Goal: Task Accomplishment & Management: Use online tool/utility

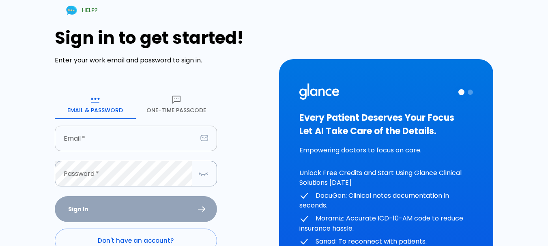
click at [91, 140] on input "Email   *" at bounding box center [126, 139] width 142 height 26
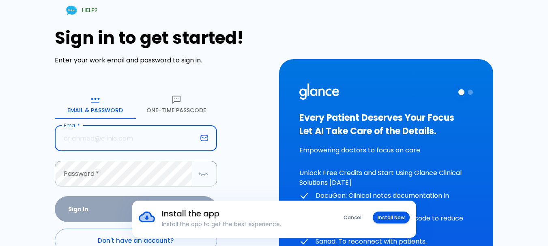
type input "[EMAIL_ADDRESS][DOMAIN_NAME]"
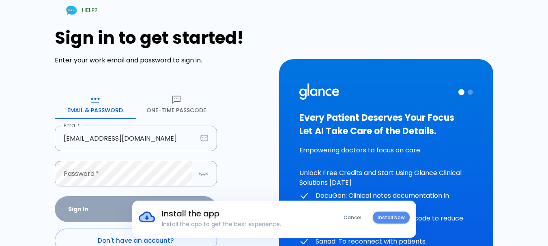
click at [383, 216] on button "Install Now" at bounding box center [391, 218] width 37 height 12
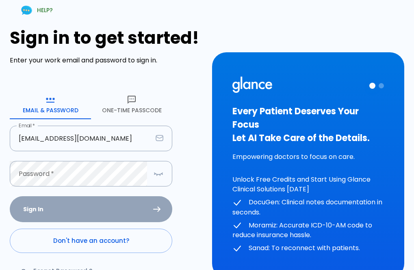
click at [76, 208] on form "Email & Password [SECURITY_DATA] Passcode Email   * [EMAIL_ADDRESS][DOMAIN_NAME…" at bounding box center [91, 190] width 162 height 200
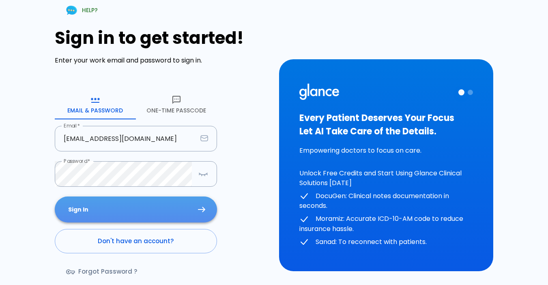
click at [115, 205] on button "Sign In" at bounding box center [136, 209] width 162 height 26
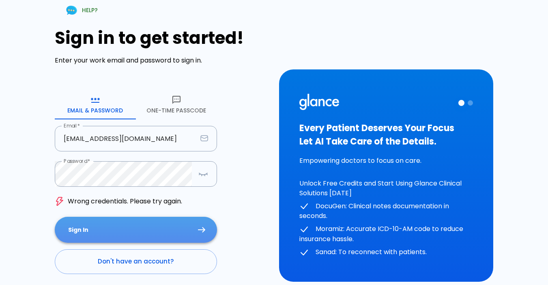
click at [120, 226] on button "Sign In" at bounding box center [136, 230] width 162 height 26
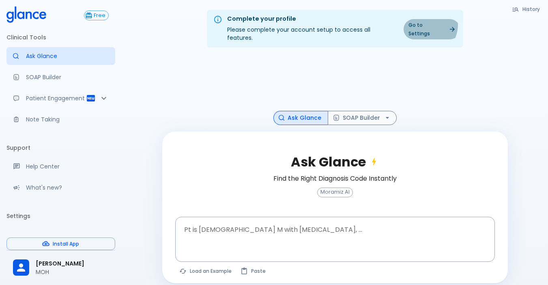
click at [426, 25] on link "Go to Settings" at bounding box center [432, 29] width 56 height 20
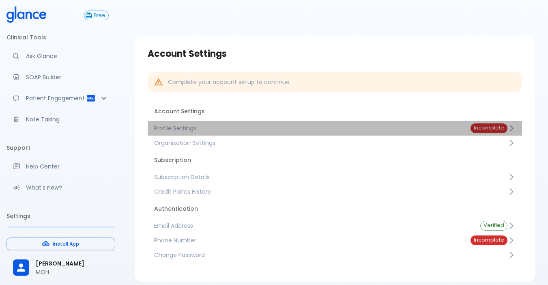
click at [485, 125] on span "Incomplete" at bounding box center [489, 128] width 37 height 6
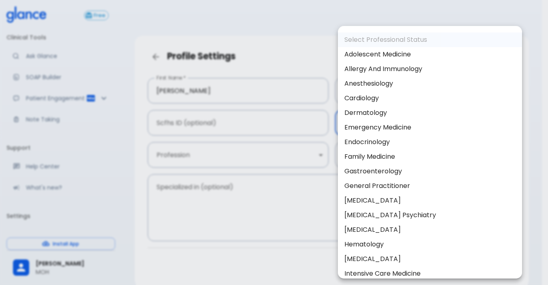
click at [358, 122] on body "↧ pull to refresh ↧ Free Clinical Tools Ask Glance SOAP Builder Patient Engagem…" at bounding box center [274, 162] width 548 height 324
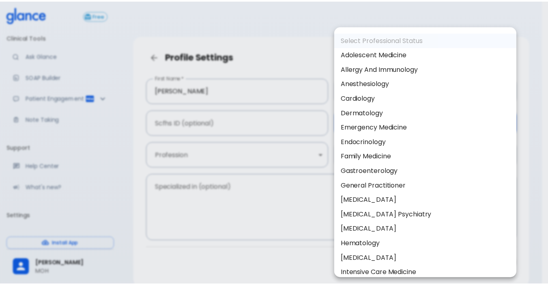
scroll to position [326, 0]
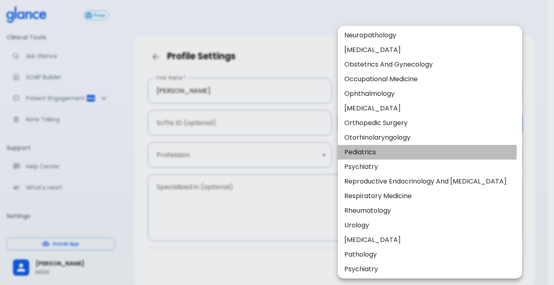
click at [367, 151] on li "Pediatrics" at bounding box center [430, 152] width 184 height 15
type input "Pediatrics"
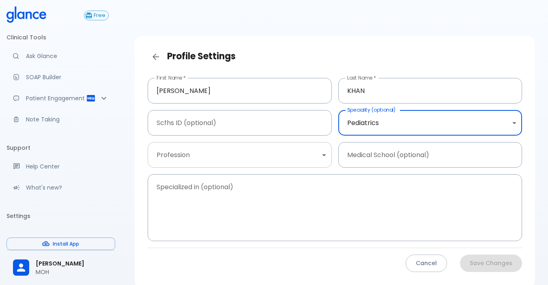
click at [319, 156] on body "↧ pull to refresh ↧ Free Clinical Tools Ask Glance SOAP Builder Patient Engagem…" at bounding box center [274, 162] width 548 height 324
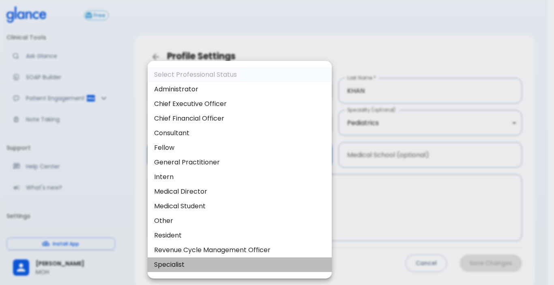
click at [283, 246] on li "Specialist" at bounding box center [240, 264] width 184 height 15
type input "specialist"
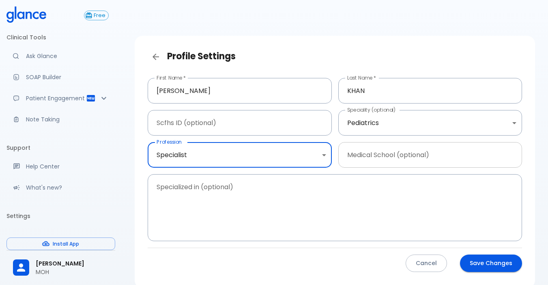
click at [413, 159] on input "Medical School (optional)" at bounding box center [431, 155] width 184 height 26
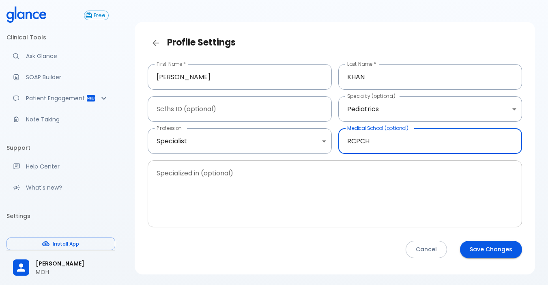
scroll to position [0, 0]
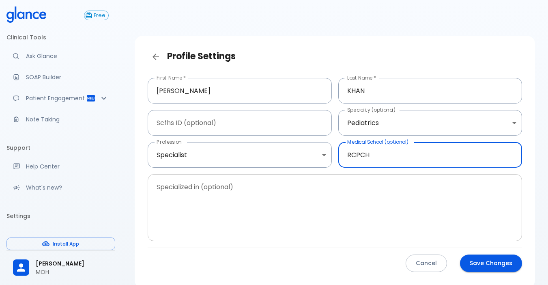
type input "RCPCH"
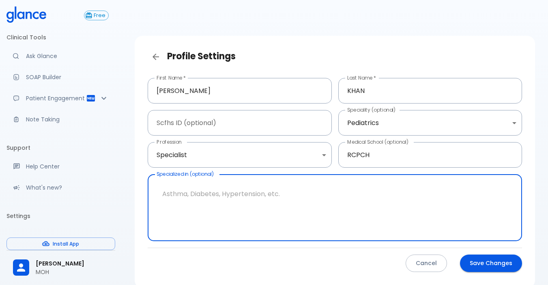
click at [160, 187] on textarea "Specialized in (optional)" at bounding box center [334, 208] width 363 height 54
type textarea "p"
type textarea "Paediatrics, neonatology , emergency medicine"
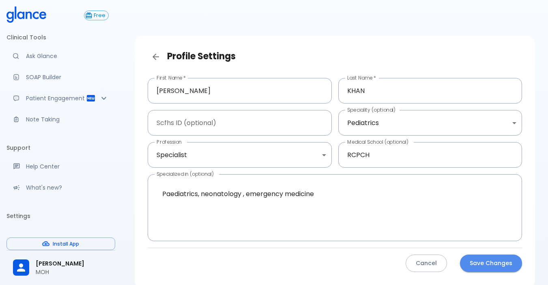
click at [489, 246] on button "Save Changes" at bounding box center [491, 262] width 62 height 17
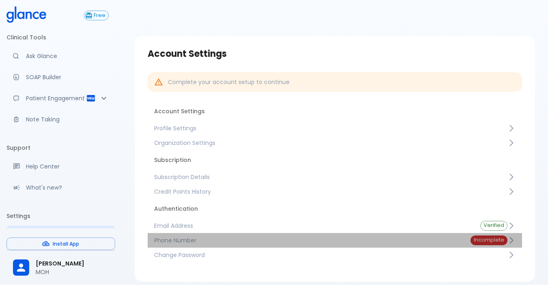
click at [492, 239] on span "Incomplete" at bounding box center [489, 240] width 37 height 6
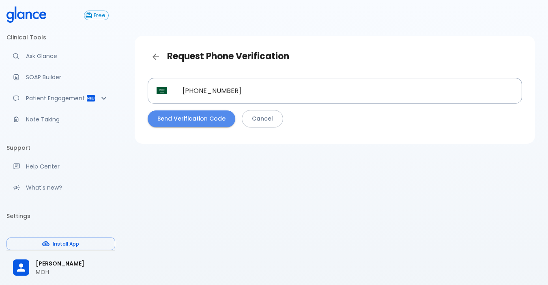
click at [200, 118] on button "Send Verification Code" at bounding box center [192, 118] width 88 height 17
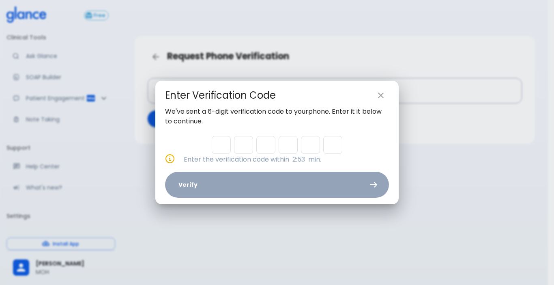
type input "2"
type input "0"
type input "6"
type input "8"
type input "3"
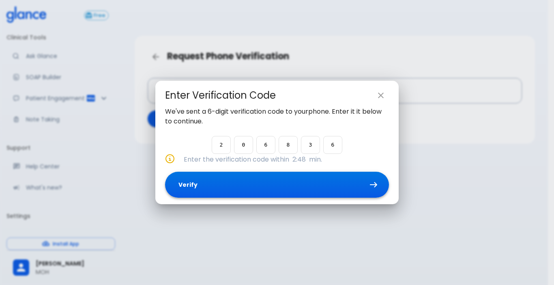
type input "6"
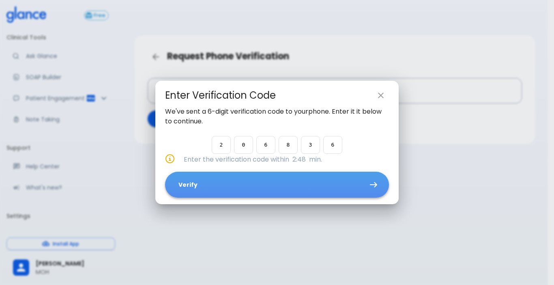
click at [240, 186] on button "Verify" at bounding box center [277, 185] width 224 height 26
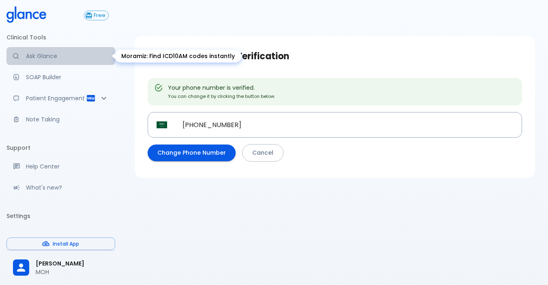
click at [78, 57] on p "Ask Glance" at bounding box center [67, 56] width 83 height 8
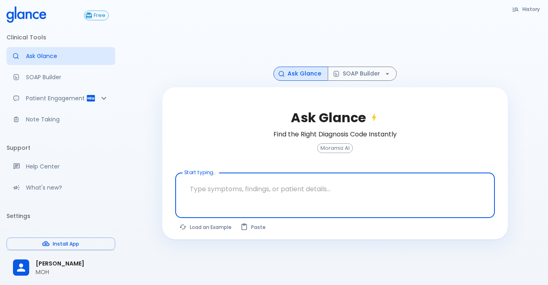
click at [295, 72] on button "Ask Glance" at bounding box center [301, 74] width 55 height 14
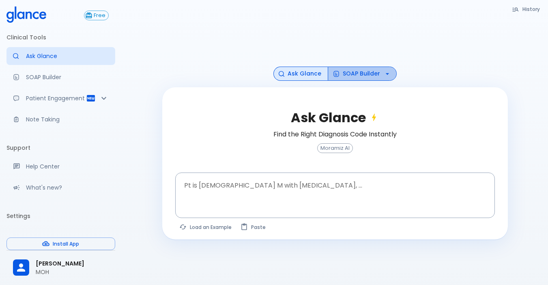
click at [363, 71] on button "SOAP Builder" at bounding box center [362, 74] width 69 height 14
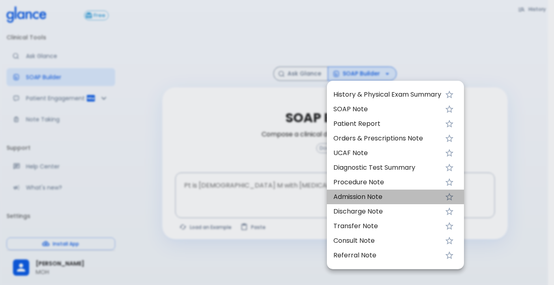
click at [381, 194] on span "Admission Note" at bounding box center [388, 197] width 108 height 10
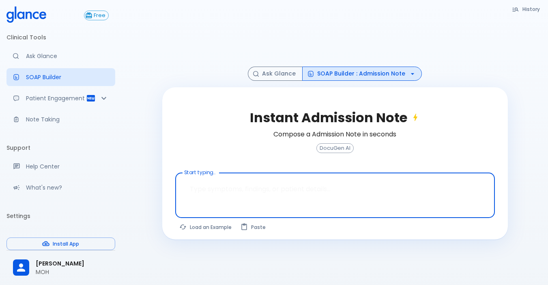
drag, startPoint x: 283, startPoint y: 187, endPoint x: 236, endPoint y: 188, distance: 46.7
click at [236, 188] on textarea "Start typing..." at bounding box center [335, 189] width 308 height 26
paste textarea "S:-[DEMOGRAPHIC_DATA] [DEMOGRAPHIC_DATA] com eto ER B:-H/O Neck swelling since …"
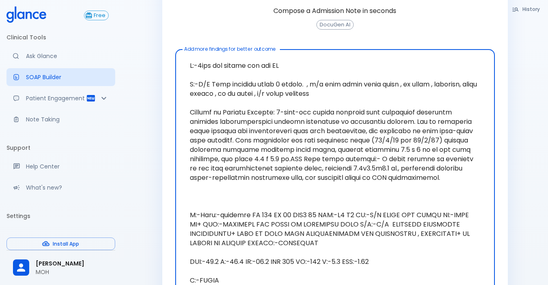
click at [270, 66] on textarea "Add more findings for better outcome" at bounding box center [335, 173] width 308 height 240
click at [270, 93] on textarea "Add more findings for better outcome" at bounding box center [335, 173] width 308 height 240
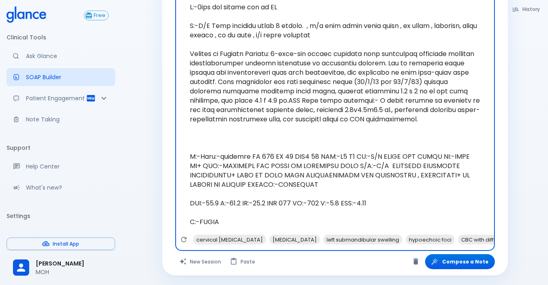
scroll to position [182, 0]
type textarea "S:-[DEMOGRAPHIC_DATA] [DEMOGRAPHIC_DATA] com to ER B:-H/O Neck swelling since 6…"
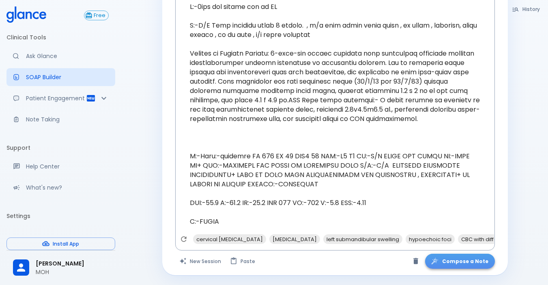
click at [467, 246] on button "Compose a Note" at bounding box center [460, 261] width 70 height 15
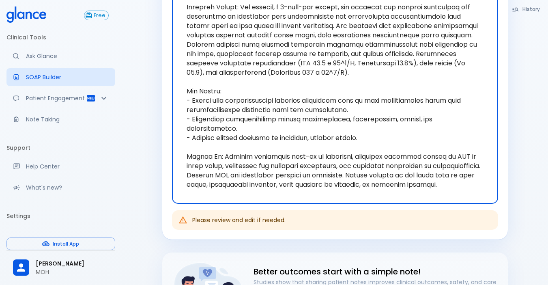
scroll to position [241, 0]
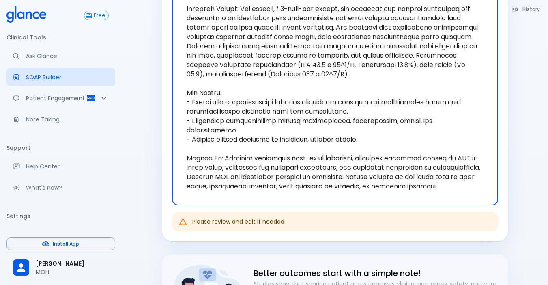
click at [335, 185] on textarea "Generated Admission Note" at bounding box center [335, 83] width 315 height 231
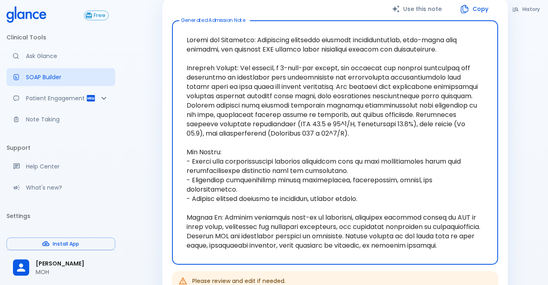
scroll to position [201, 0]
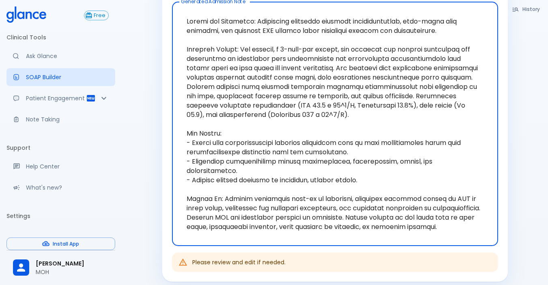
click at [419, 206] on textarea "Generated Admission Note" at bounding box center [335, 124] width 315 height 231
drag, startPoint x: 469, startPoint y: 207, endPoint x: 474, endPoint y: 233, distance: 26.1
click at [474, 233] on textarea "Generated Admission Note" at bounding box center [335, 124] width 315 height 231
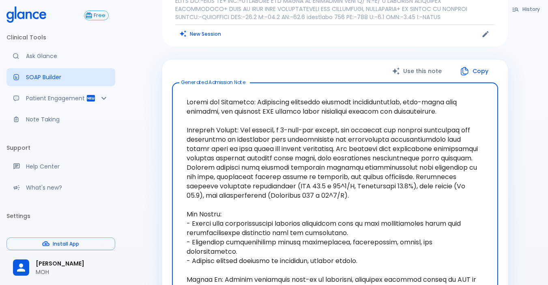
scroll to position [119, 0]
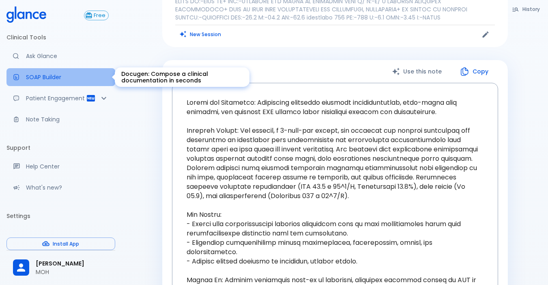
click at [73, 75] on p "SOAP Builder" at bounding box center [67, 77] width 83 height 8
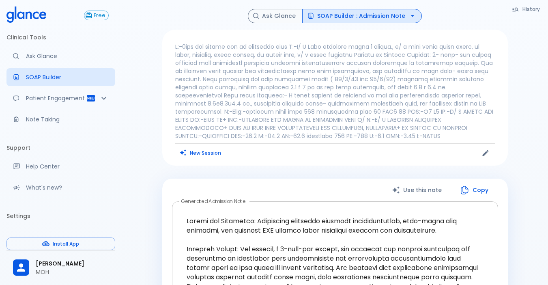
scroll to position [0, 0]
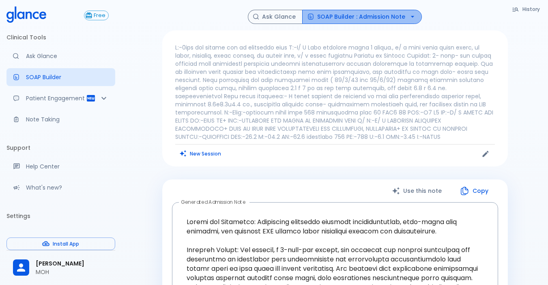
click at [409, 15] on icon "button" at bounding box center [413, 17] width 8 height 8
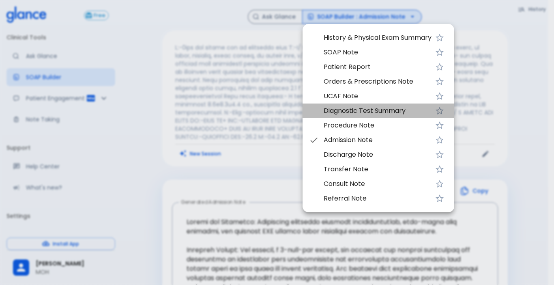
click at [409, 108] on span "Diagnostic Test Summary" at bounding box center [378, 111] width 108 height 10
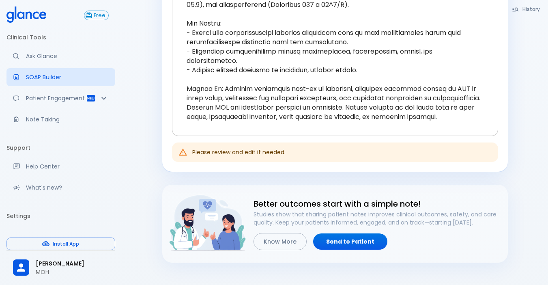
scroll to position [325, 0]
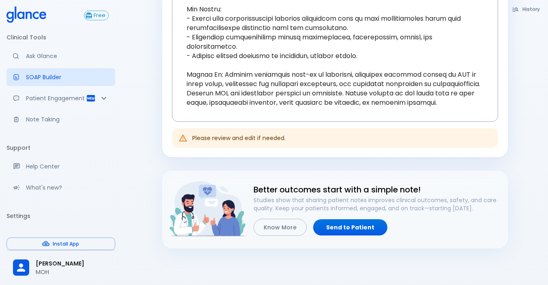
drag, startPoint x: 112, startPoint y: 108, endPoint x: 110, endPoint y: 126, distance: 18.8
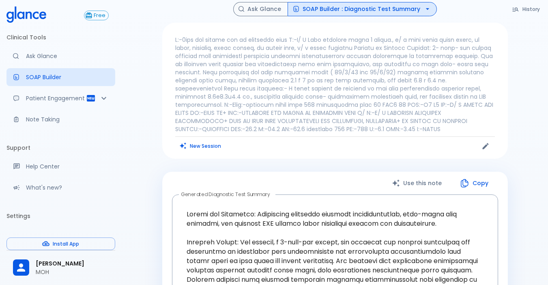
scroll to position [0, 0]
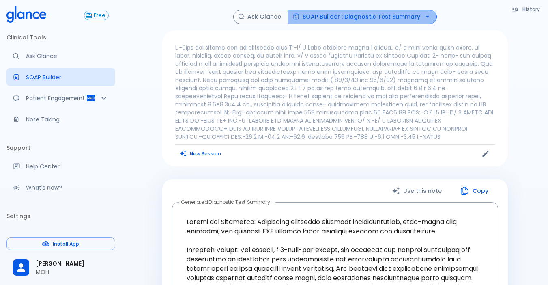
click at [425, 15] on icon "button" at bounding box center [428, 17] width 8 height 8
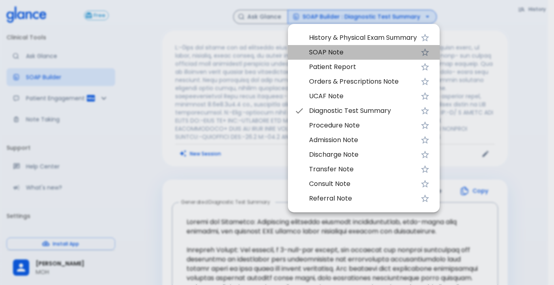
click at [381, 56] on span "SOAP Note" at bounding box center [363, 52] width 108 height 10
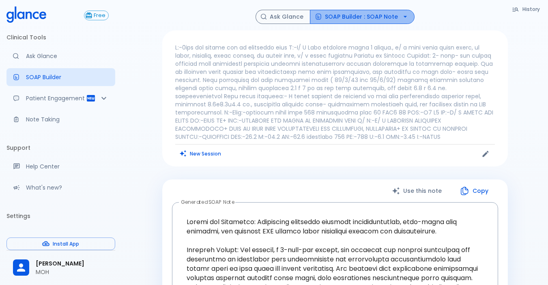
click at [404, 17] on icon "button" at bounding box center [404, 17] width 3 height 2
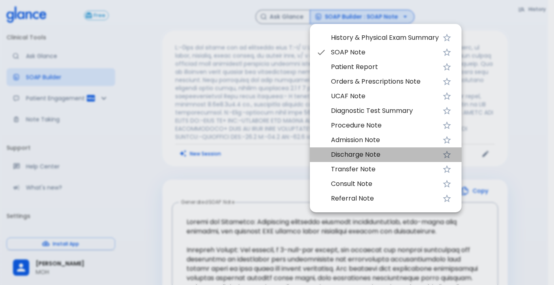
click at [405, 155] on span "Discharge Note" at bounding box center [385, 155] width 108 height 10
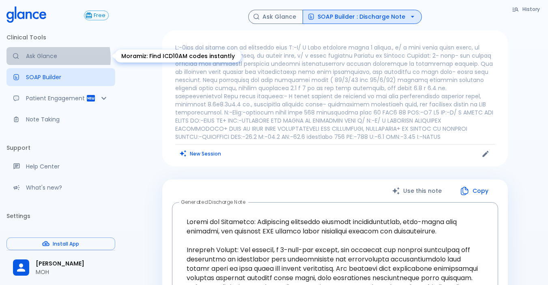
click at [51, 58] on p "Ask Glance" at bounding box center [67, 56] width 83 height 8
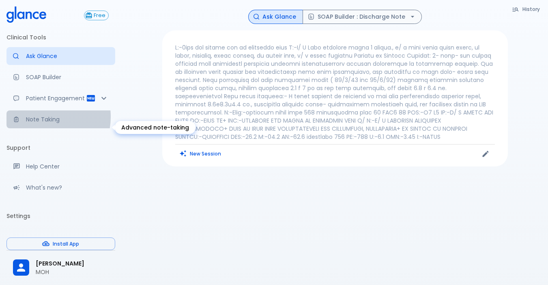
click at [38, 123] on p "Note Taking" at bounding box center [67, 119] width 83 height 8
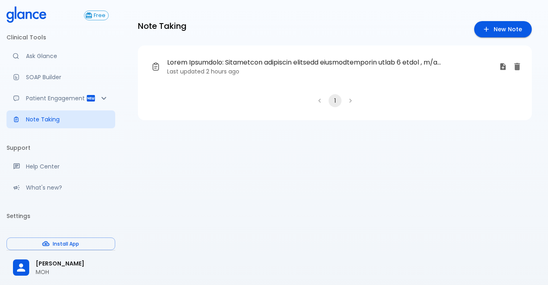
click at [349, 99] on li "pagination navigation" at bounding box center [350, 100] width 15 height 13
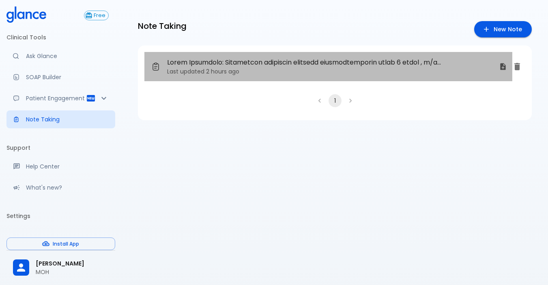
click at [257, 71] on p "Last updated 2 hours ago" at bounding box center [330, 71] width 326 height 8
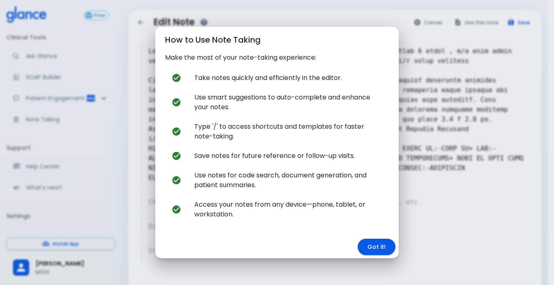
click at [380, 246] on button "Got it!" at bounding box center [377, 247] width 38 height 17
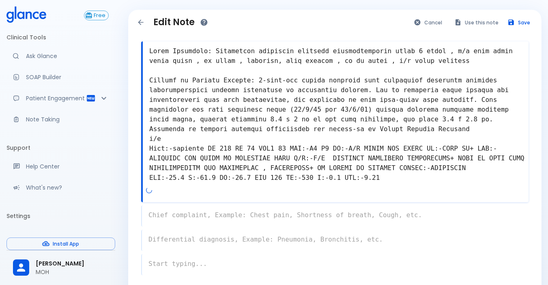
click at [223, 155] on textarea at bounding box center [336, 114] width 386 height 143
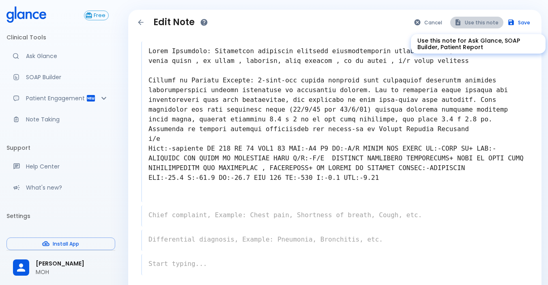
click at [483, 22] on button "Use this note" at bounding box center [477, 23] width 53 height 12
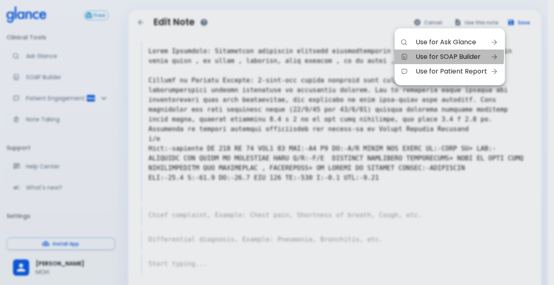
click at [432, 56] on span "Use for SOAP Builder" at bounding box center [451, 57] width 71 height 10
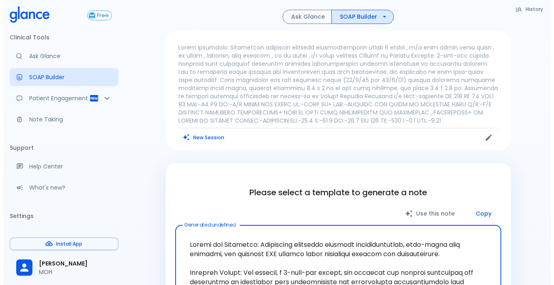
scroll to position [243, 0]
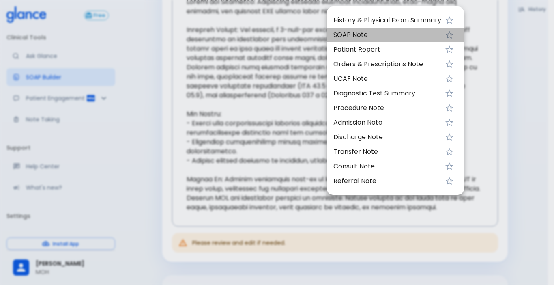
click at [410, 37] on span "SOAP Note" at bounding box center [388, 35] width 108 height 10
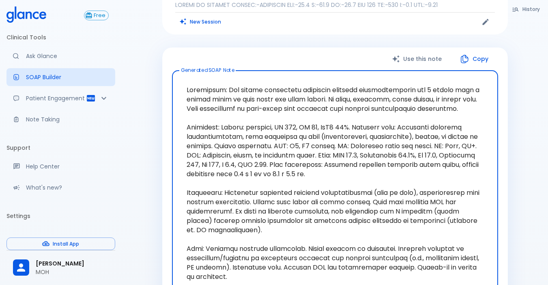
scroll to position [0, 0]
